Goal: Information Seeking & Learning: Compare options

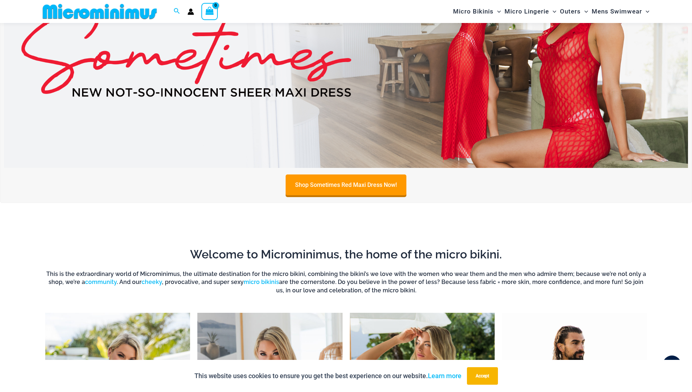
scroll to position [285, 0]
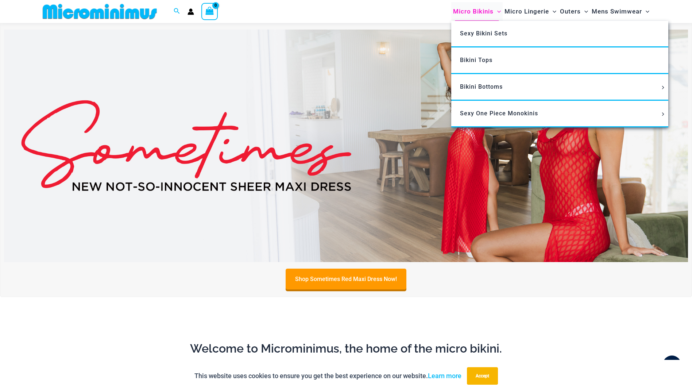
click at [476, 11] on span "Micro Bikinis" at bounding box center [473, 11] width 40 height 19
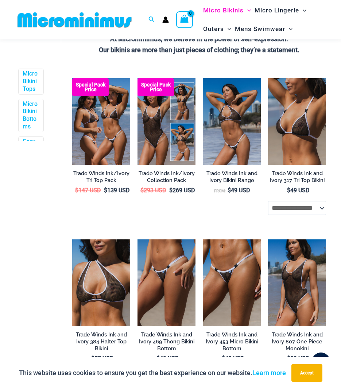
scroll to position [270, 0]
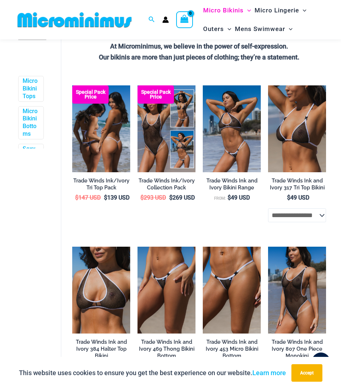
click at [101, 150] on img at bounding box center [101, 128] width 58 height 87
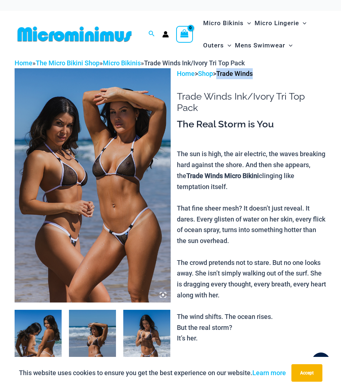
drag, startPoint x: 262, startPoint y: 74, endPoint x: 222, endPoint y: 78, distance: 39.9
click at [222, 78] on p "Home > Shop > Trade Winds" at bounding box center [252, 73] width 150 height 11
copy link "Trade Winds"
click at [96, 131] on img at bounding box center [93, 185] width 156 height 234
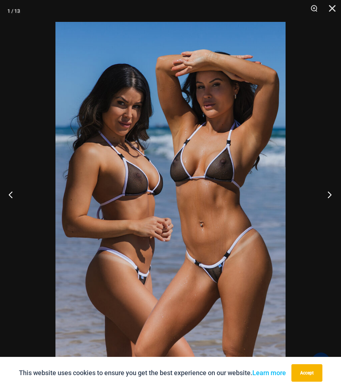
click at [330, 196] on button "Next" at bounding box center [327, 194] width 27 height 36
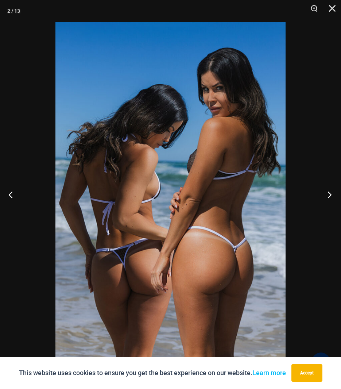
click at [331, 193] on button "Next" at bounding box center [327, 194] width 27 height 36
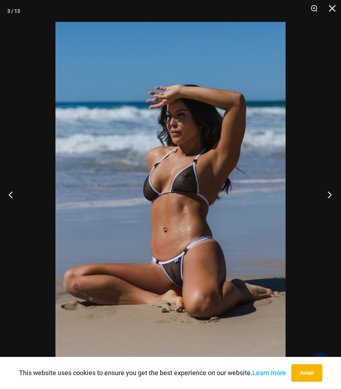
click at [328, 195] on button "Next" at bounding box center [327, 194] width 27 height 36
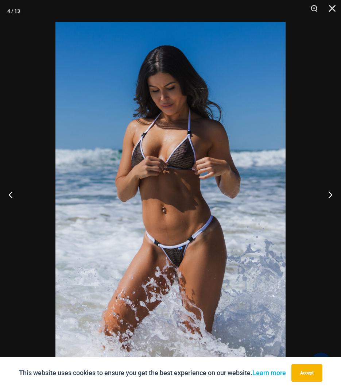
click at [317, 231] on div at bounding box center [170, 194] width 341 height 389
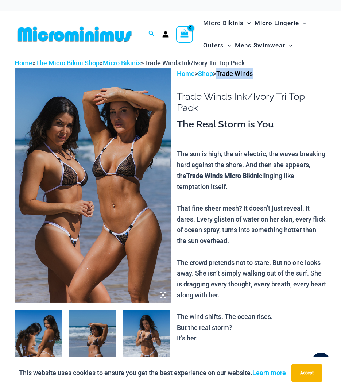
click at [108, 210] on img at bounding box center [93, 185] width 156 height 234
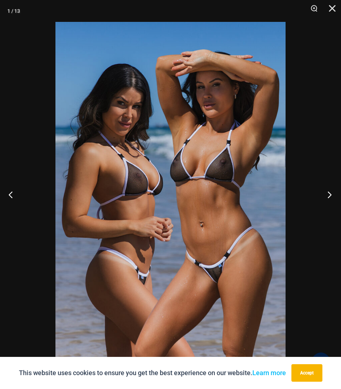
click at [328, 194] on button "Next" at bounding box center [327, 194] width 27 height 36
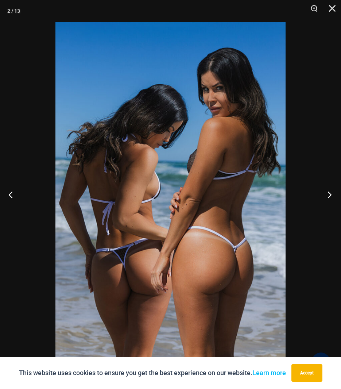
click at [328, 194] on button "Next" at bounding box center [327, 194] width 27 height 36
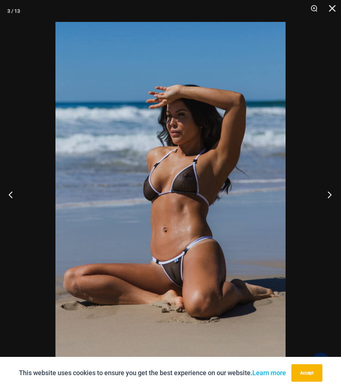
click at [328, 194] on button "Next" at bounding box center [327, 194] width 27 height 36
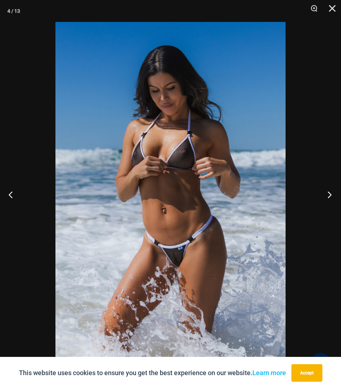
click at [329, 194] on button "Next" at bounding box center [327, 194] width 27 height 36
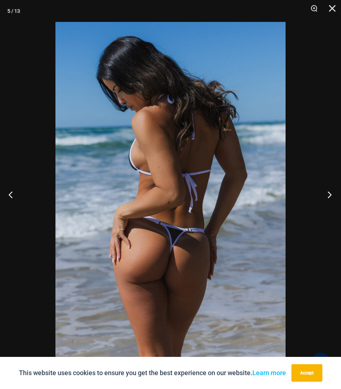
click at [329, 195] on button "Next" at bounding box center [327, 194] width 27 height 36
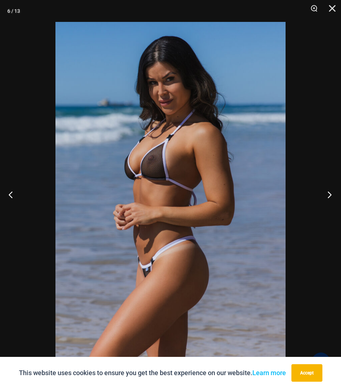
click at [329, 195] on button "Next" at bounding box center [327, 194] width 27 height 36
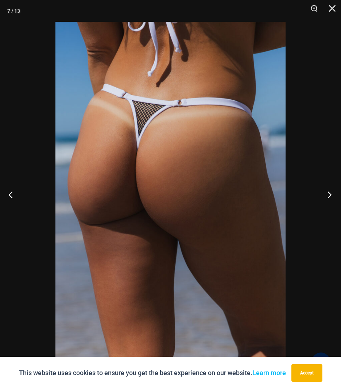
click at [328, 193] on button "Next" at bounding box center [327, 194] width 27 height 36
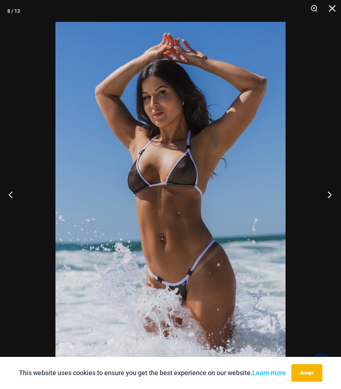
click at [327, 195] on button "Next" at bounding box center [327, 194] width 27 height 36
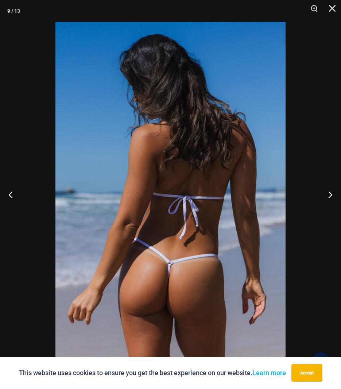
click at [170, 48] on img at bounding box center [170, 194] width 230 height 345
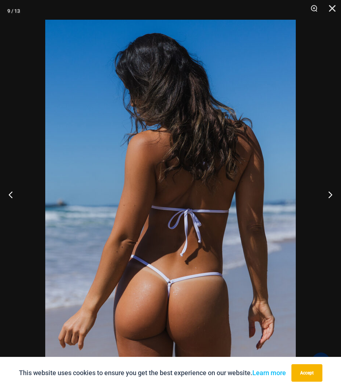
click at [170, 48] on img at bounding box center [170, 208] width 251 height 376
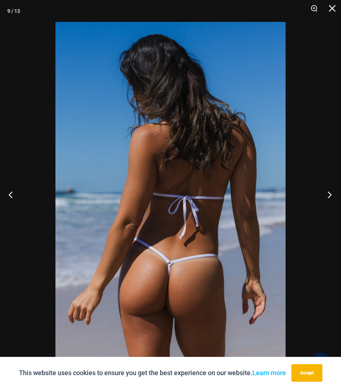
click at [329, 193] on button "Next" at bounding box center [327, 194] width 27 height 36
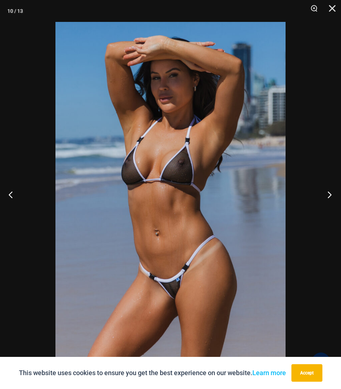
click at [329, 193] on button "Next" at bounding box center [327, 194] width 27 height 36
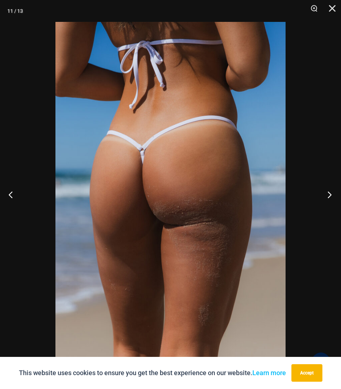
click at [332, 196] on button "Next" at bounding box center [327, 194] width 27 height 36
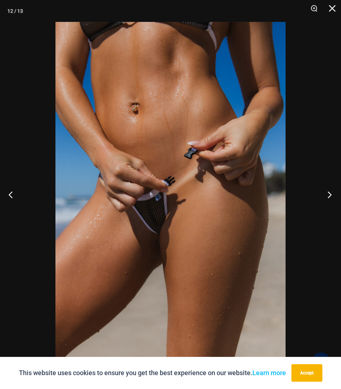
click at [332, 196] on button "Next" at bounding box center [327, 194] width 27 height 36
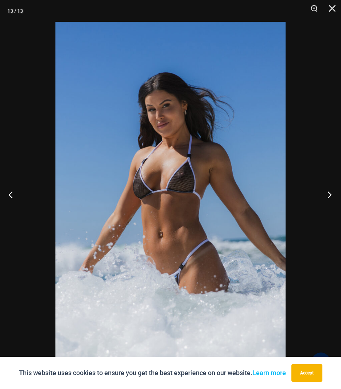
click at [328, 196] on button "Next" at bounding box center [327, 194] width 27 height 36
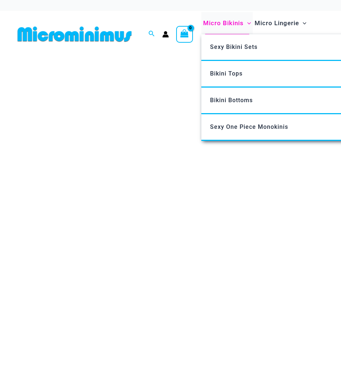
click at [217, 21] on span "Micro Bikinis" at bounding box center [223, 23] width 40 height 19
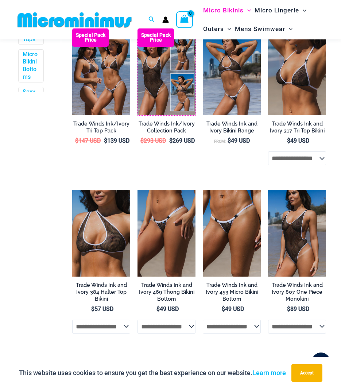
scroll to position [326, 0]
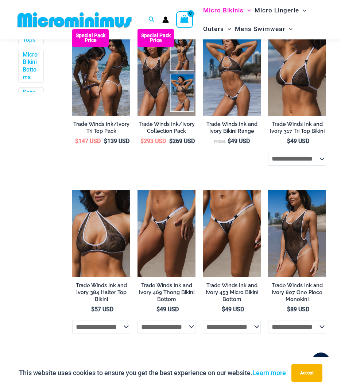
click at [108, 90] on img at bounding box center [101, 72] width 58 height 87
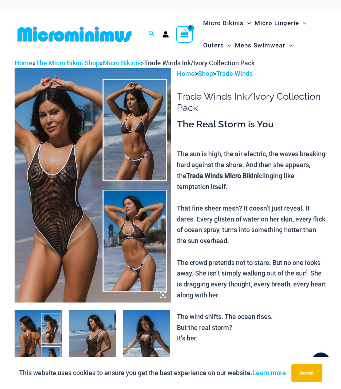
click at [85, 162] on img at bounding box center [93, 185] width 156 height 234
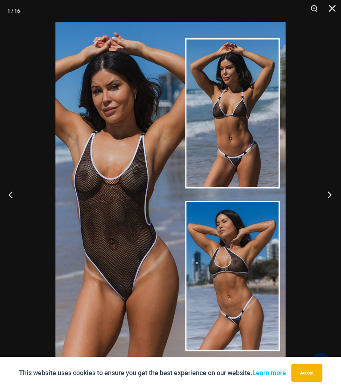
click at [329, 192] on button "Next" at bounding box center [327, 194] width 27 height 36
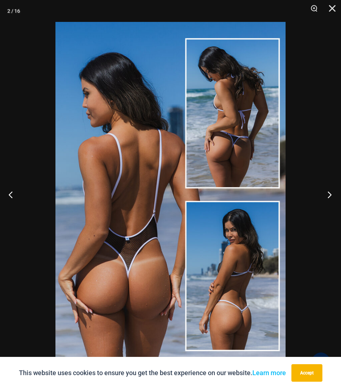
click at [326, 194] on button "Next" at bounding box center [327, 194] width 27 height 36
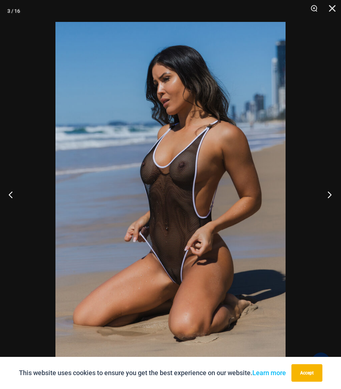
click at [328, 194] on button "Next" at bounding box center [327, 194] width 27 height 36
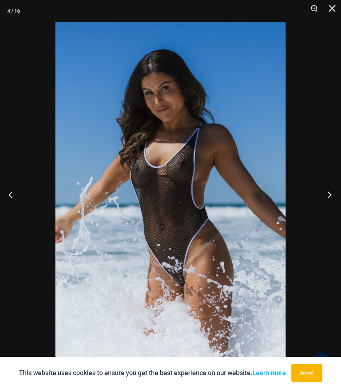
click at [328, 195] on button "Next" at bounding box center [327, 194] width 27 height 36
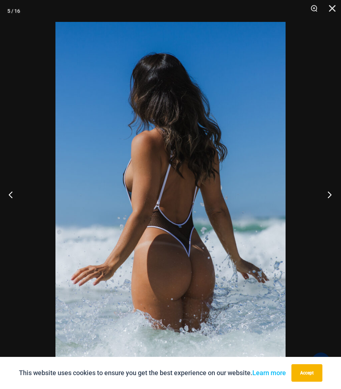
click at [328, 195] on button "Next" at bounding box center [327, 194] width 27 height 36
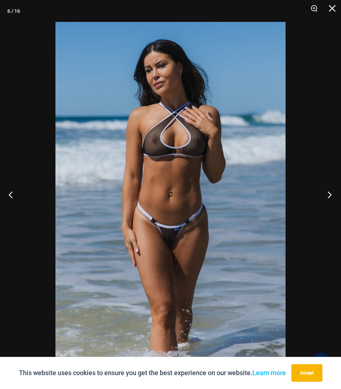
click at [328, 192] on button "Next" at bounding box center [327, 194] width 27 height 36
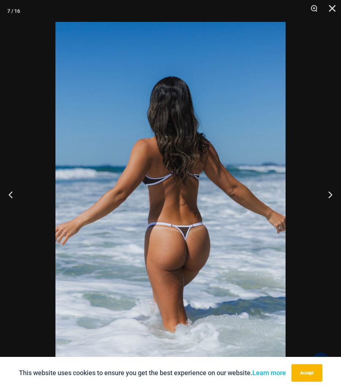
click at [208, 182] on img at bounding box center [170, 194] width 230 height 345
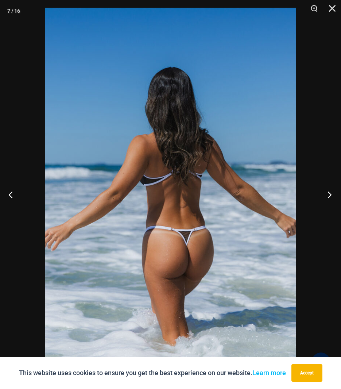
click at [330, 194] on button "Next" at bounding box center [327, 194] width 27 height 36
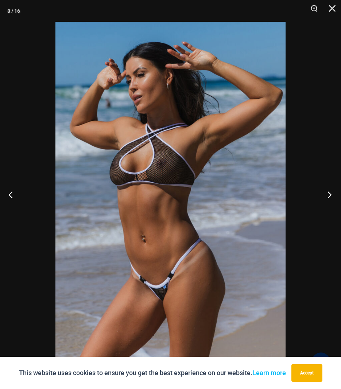
click at [328, 193] on button "Next" at bounding box center [327, 194] width 27 height 36
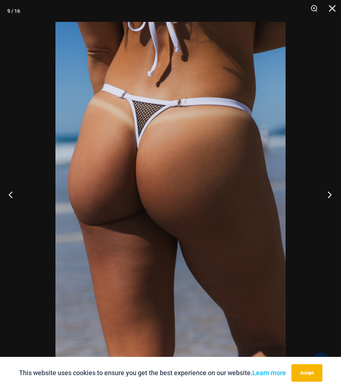
click at [329, 194] on button "Next" at bounding box center [327, 194] width 27 height 36
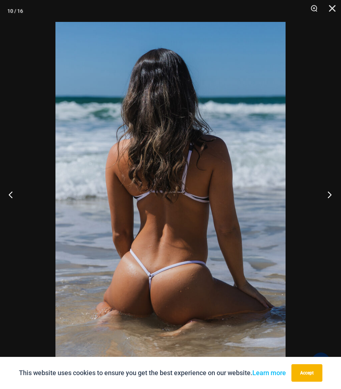
click at [329, 193] on button "Next" at bounding box center [327, 194] width 27 height 36
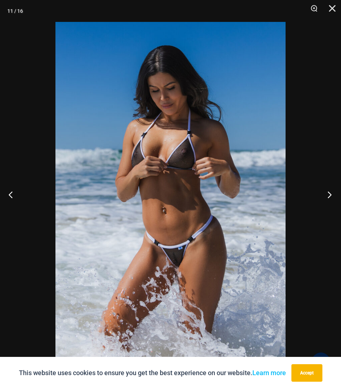
click at [333, 192] on button "Next" at bounding box center [327, 194] width 27 height 36
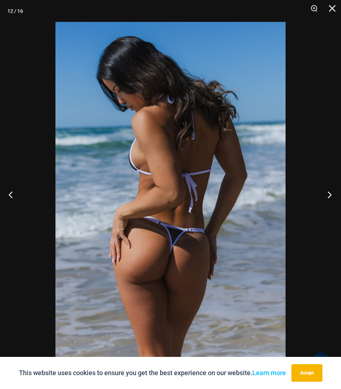
click at [332, 193] on button "Next" at bounding box center [327, 194] width 27 height 36
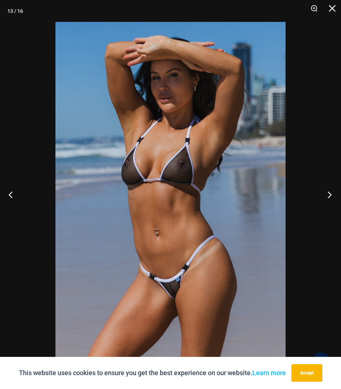
click at [326, 192] on button "Next" at bounding box center [327, 194] width 27 height 36
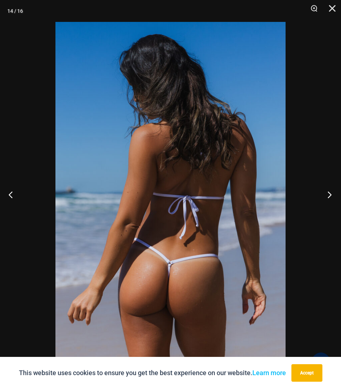
click at [326, 192] on button "Next" at bounding box center [327, 194] width 27 height 36
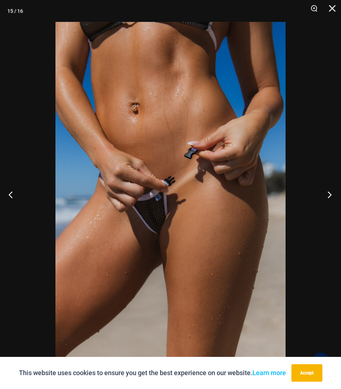
click at [328, 194] on button "Next" at bounding box center [327, 194] width 27 height 36
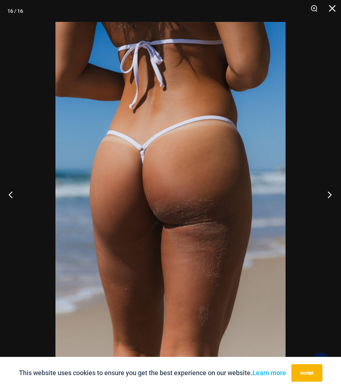
click at [328, 194] on button "Next" at bounding box center [327, 194] width 27 height 36
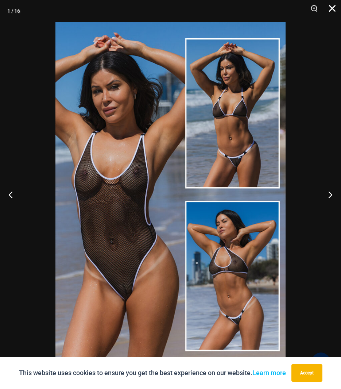
click at [332, 9] on button "Close" at bounding box center [330, 11] width 18 height 22
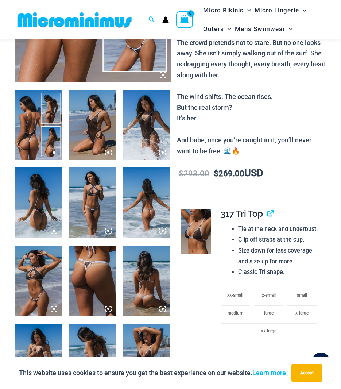
scroll to position [213, 0]
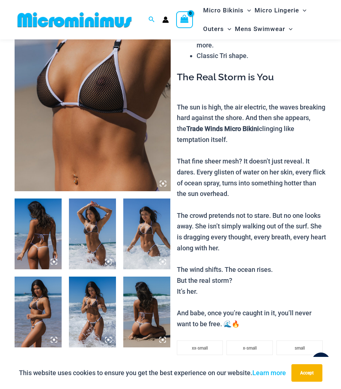
scroll to position [104, 0]
click at [99, 113] on img at bounding box center [93, 74] width 156 height 234
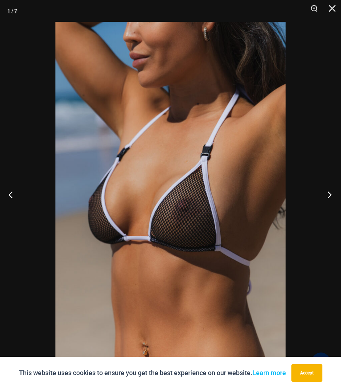
click at [328, 193] on button "Next" at bounding box center [327, 194] width 27 height 36
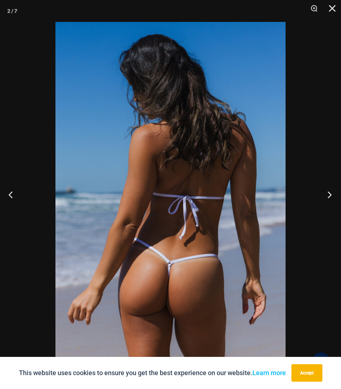
click at [328, 193] on button "Next" at bounding box center [327, 194] width 27 height 36
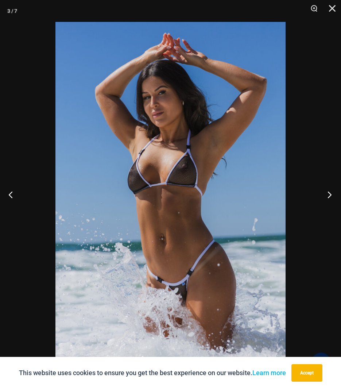
click at [328, 193] on button "Next" at bounding box center [327, 194] width 27 height 36
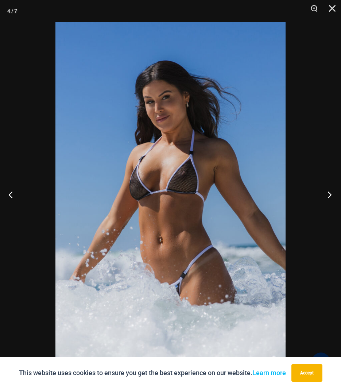
click at [328, 193] on button "Next" at bounding box center [327, 194] width 27 height 36
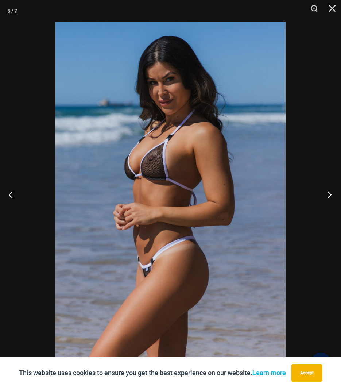
click at [329, 193] on button "Next" at bounding box center [327, 194] width 27 height 36
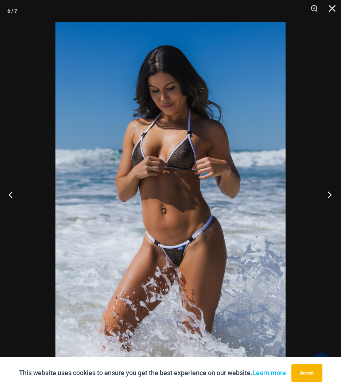
click at [329, 193] on button "Next" at bounding box center [327, 194] width 27 height 36
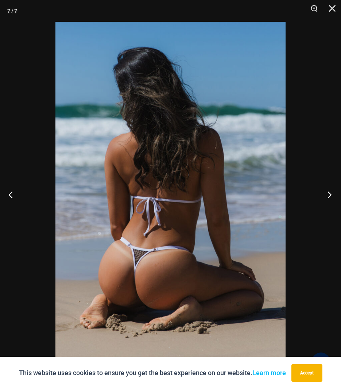
click at [329, 193] on button "Next" at bounding box center [327, 194] width 27 height 36
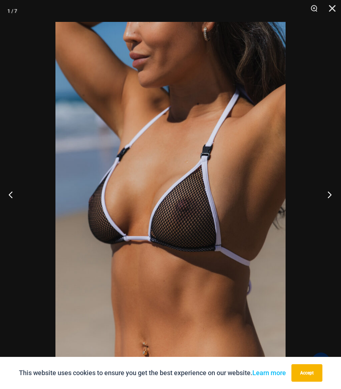
click at [329, 193] on button "Next" at bounding box center [327, 194] width 27 height 36
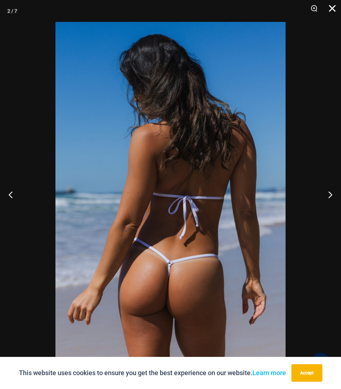
click at [332, 8] on button "Close" at bounding box center [330, 11] width 18 height 22
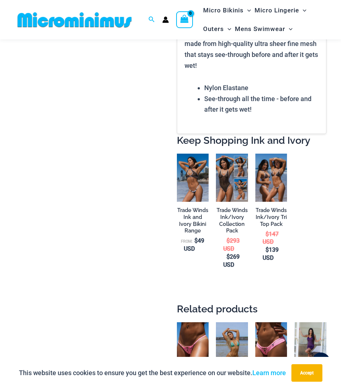
scroll to position [724, 0]
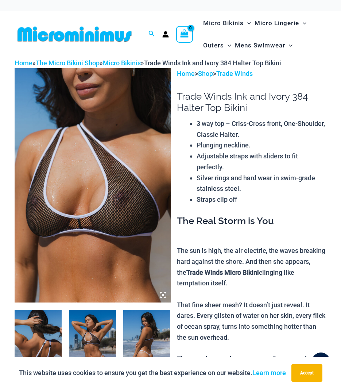
drag, startPoint x: 92, startPoint y: 186, endPoint x: 98, endPoint y: 162, distance: 24.9
click at [98, 162] on img at bounding box center [93, 185] width 156 height 234
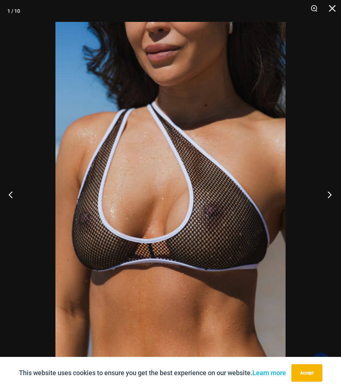
click at [327, 195] on button "Next" at bounding box center [327, 194] width 27 height 36
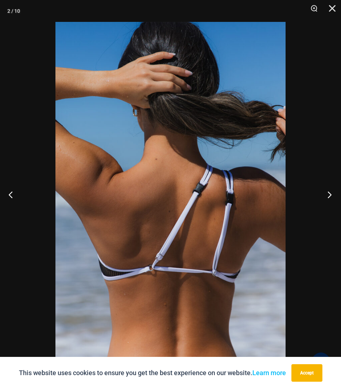
click at [327, 195] on button "Next" at bounding box center [327, 194] width 27 height 36
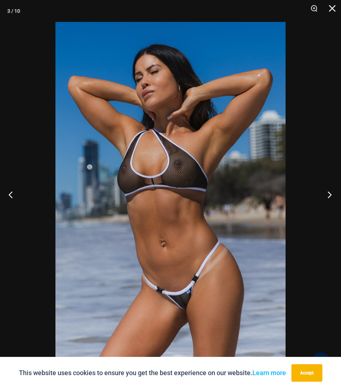
click at [327, 195] on button "Next" at bounding box center [327, 194] width 27 height 36
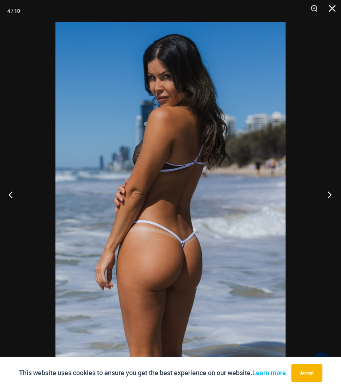
click at [327, 195] on button "Next" at bounding box center [327, 194] width 27 height 36
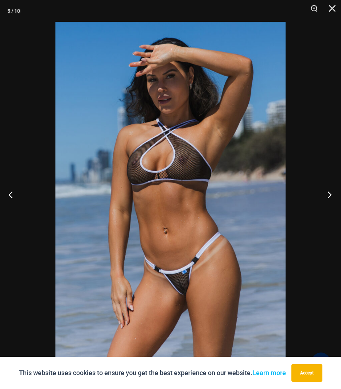
click at [327, 195] on button "Next" at bounding box center [327, 194] width 27 height 36
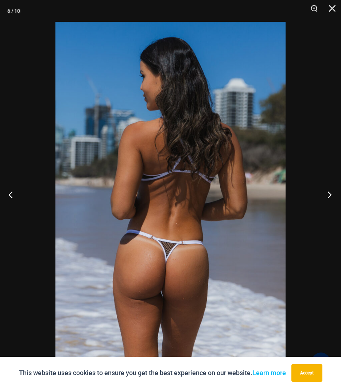
click at [327, 195] on button "Next" at bounding box center [327, 194] width 27 height 36
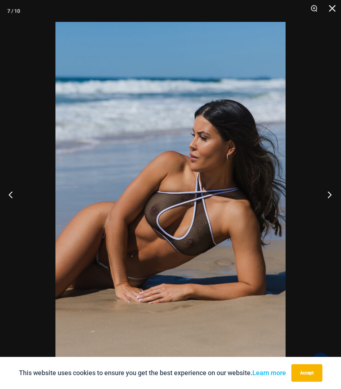
click at [327, 195] on button "Next" at bounding box center [327, 194] width 27 height 36
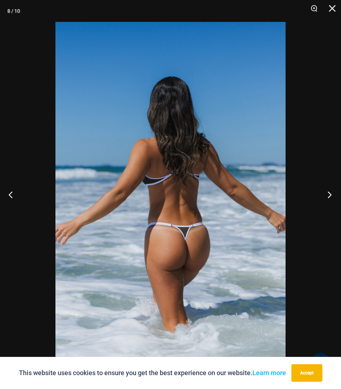
click at [329, 195] on button "Next" at bounding box center [327, 194] width 27 height 36
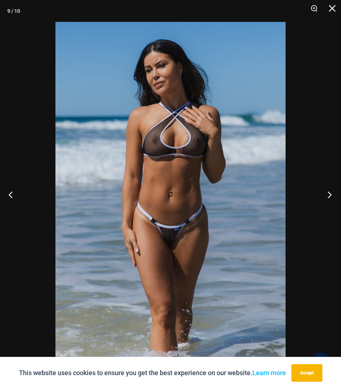
click at [329, 195] on button "Next" at bounding box center [327, 194] width 27 height 36
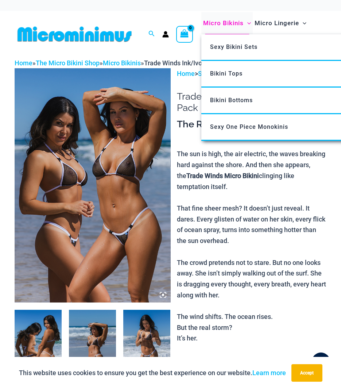
click at [218, 22] on span "Micro Bikinis" at bounding box center [223, 23] width 40 height 19
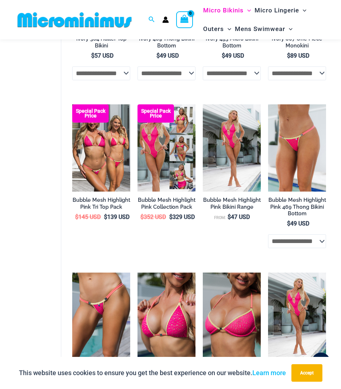
scroll to position [583, 0]
